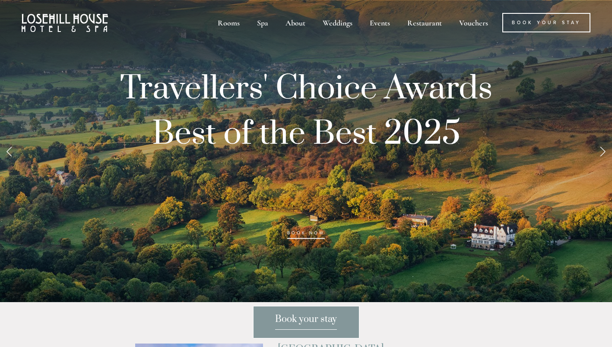
click at [601, 152] on link "Next Slide" at bounding box center [602, 151] width 19 height 26
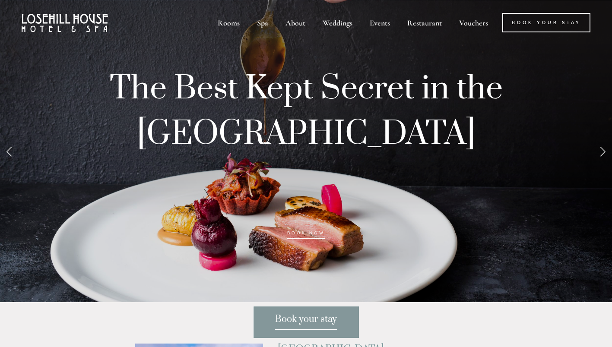
click at [601, 152] on link "Next Slide" at bounding box center [602, 151] width 19 height 26
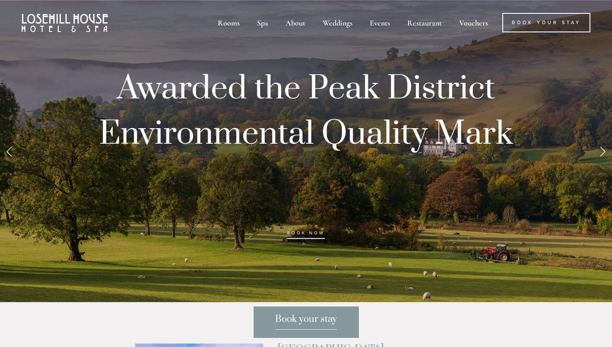
click at [601, 152] on link "Next Slide" at bounding box center [602, 151] width 19 height 26
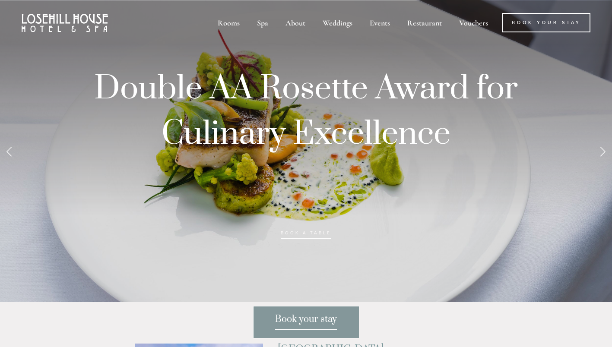
click at [601, 152] on link "Next Slide" at bounding box center [602, 151] width 19 height 26
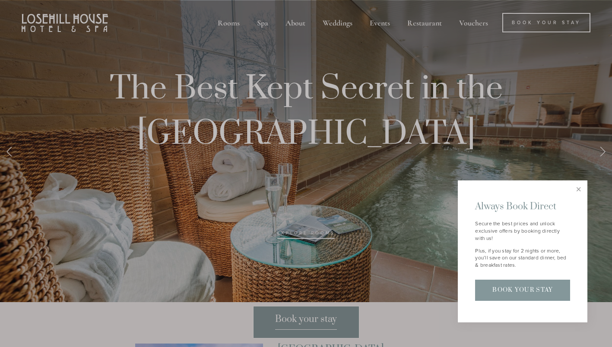
click at [601, 152] on div at bounding box center [306, 173] width 612 height 347
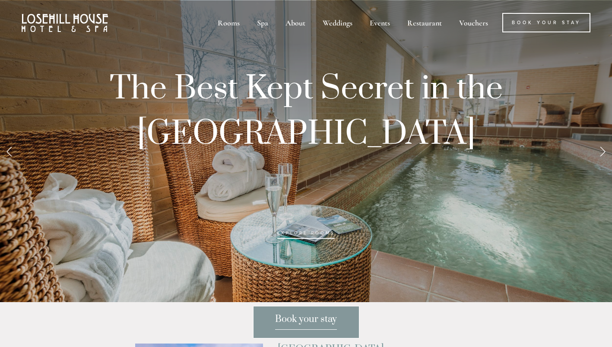
click at [601, 152] on link "Next Slide" at bounding box center [602, 151] width 19 height 26
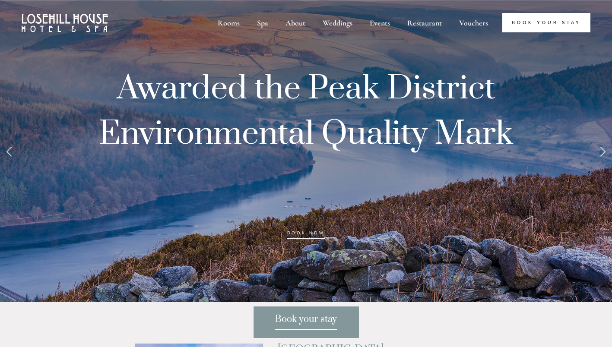
click at [537, 21] on link "Book Your Stay" at bounding box center [546, 22] width 88 height 19
